Goal: Task Accomplishment & Management: Complete application form

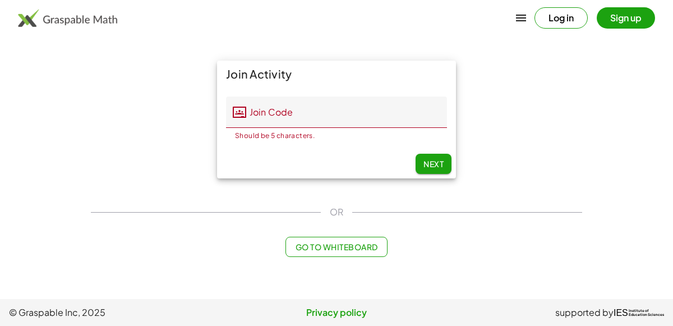
click at [587, 25] on div "Log in Sign up" at bounding box center [594, 17] width 120 height 21
click at [609, 17] on button "Sign up" at bounding box center [625, 17] width 58 height 21
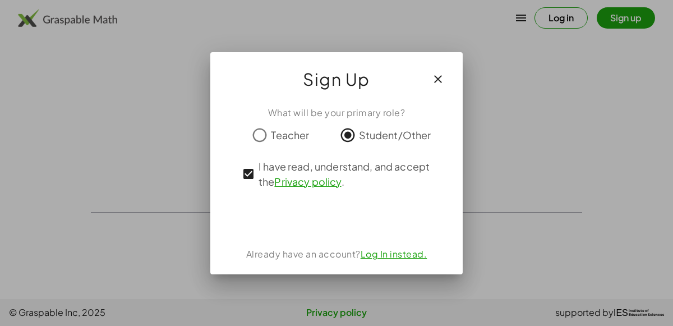
click at [433, 76] on icon "button" at bounding box center [437, 78] width 13 height 13
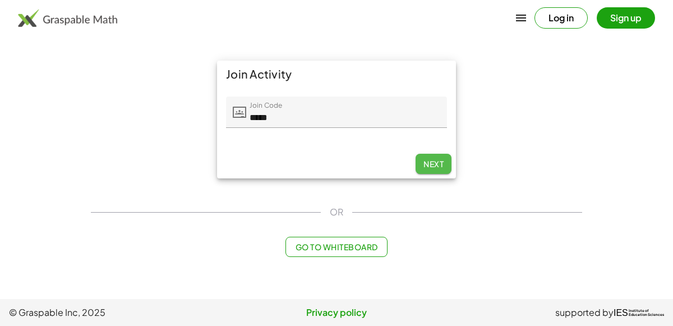
click at [420, 163] on button "Next" at bounding box center [433, 164] width 36 height 20
type input "*****"
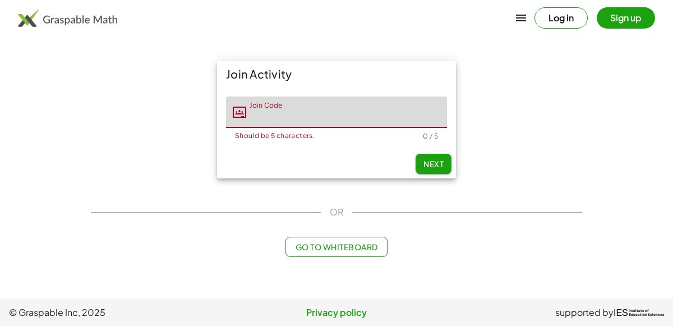
click at [571, 22] on button "Log in" at bounding box center [560, 17] width 53 height 21
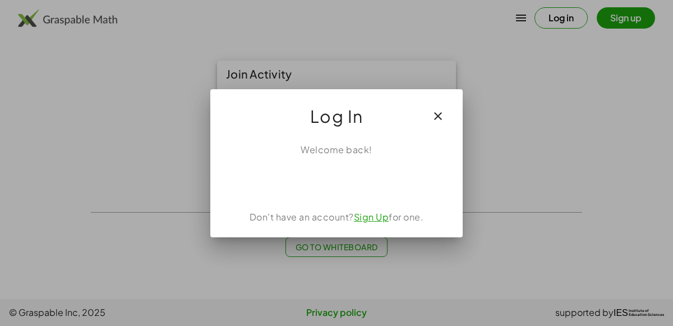
click at [486, 126] on div at bounding box center [336, 163] width 673 height 326
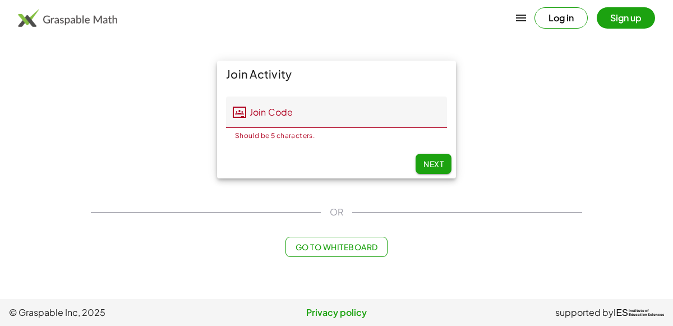
click at [621, 16] on button "Sign up" at bounding box center [625, 17] width 58 height 21
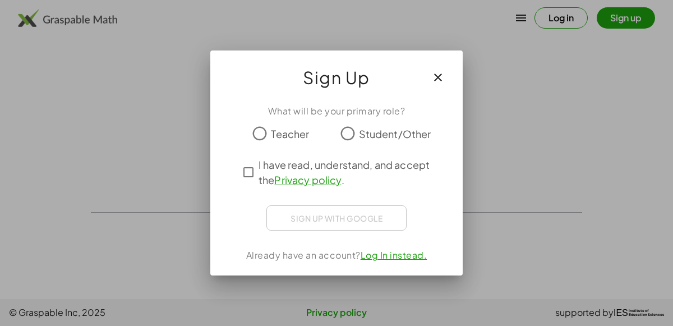
click at [367, 133] on span "Student/Other" at bounding box center [395, 133] width 72 height 15
click at [267, 167] on span "I have read, understand, and accept the Privacy policy ." at bounding box center [346, 172] width 176 height 30
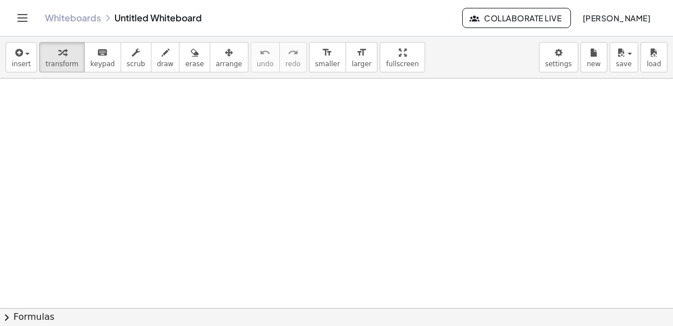
click at [27, 22] on icon "Toggle navigation" at bounding box center [22, 17] width 13 height 13
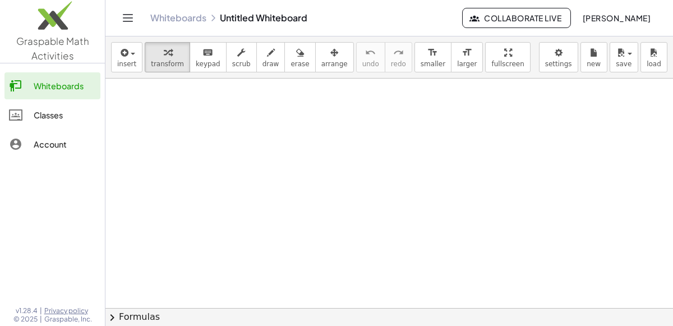
click at [43, 112] on div "Classes" at bounding box center [65, 114] width 62 height 13
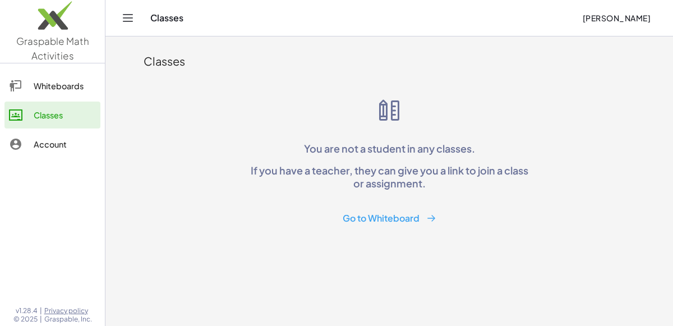
click at [35, 148] on div "Account" at bounding box center [65, 143] width 62 height 13
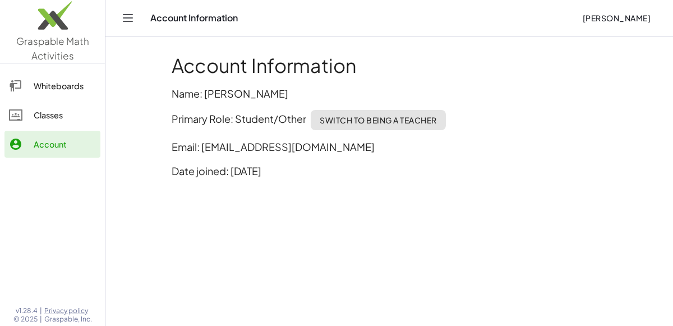
click at [165, 22] on div "Account Information" at bounding box center [361, 17] width 423 height 11
click at [77, 27] on img at bounding box center [52, 18] width 105 height 48
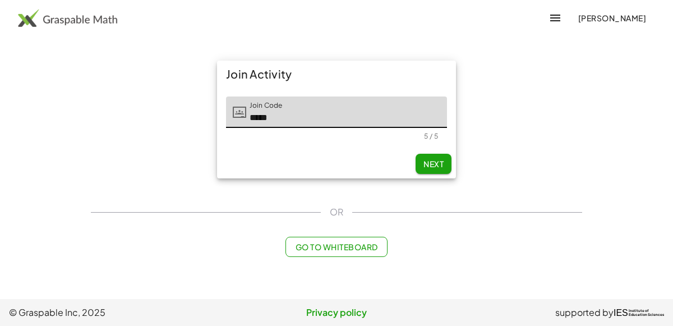
click at [429, 169] on button "Next" at bounding box center [433, 164] width 36 height 20
type input "*****"
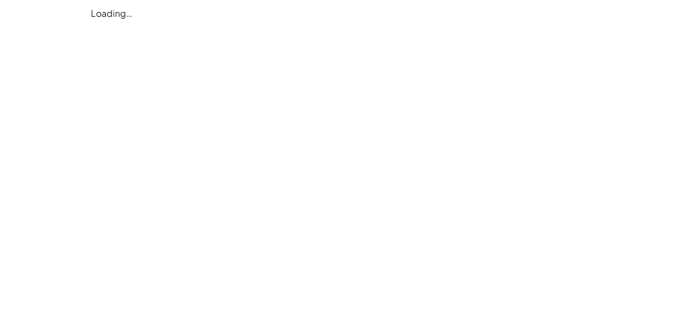
click at [0, 0] on div "Loading…" at bounding box center [0, 0] width 0 height 0
click at [123, 16] on div "Loading…" at bounding box center [336, 13] width 504 height 27
click at [0, 0] on div "Loading…" at bounding box center [0, 0] width 0 height 0
